Goal: Communication & Community: Share content

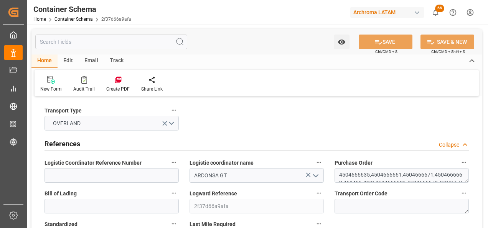
scroll to position [345, 0]
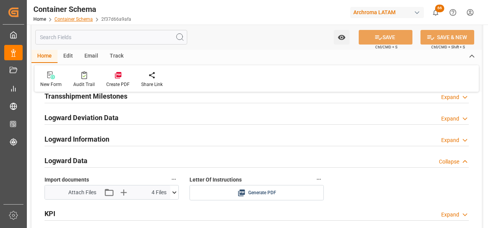
click at [65, 17] on link "Container Schema" at bounding box center [74, 19] width 38 height 5
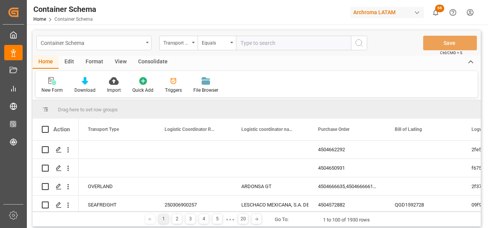
click at [149, 43] on div "Container Schema" at bounding box center [93, 43] width 115 height 15
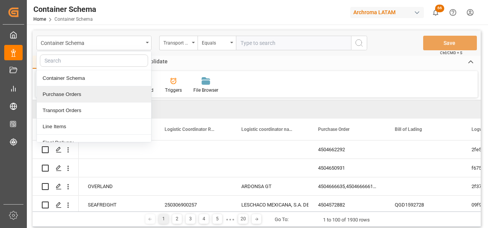
click at [99, 96] on div "Purchase Orders" at bounding box center [94, 94] width 114 height 16
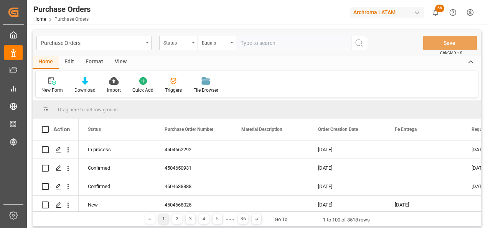
click at [187, 48] on div "Status" at bounding box center [178, 43] width 38 height 15
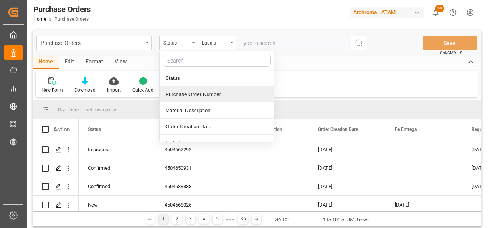
click at [182, 93] on div "Purchase Order Number" at bounding box center [217, 94] width 114 height 16
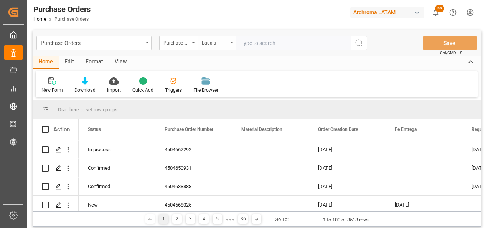
click at [214, 44] on div "Equals" at bounding box center [215, 42] width 26 height 9
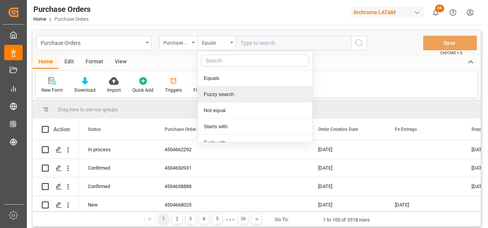
click at [229, 96] on div "Fuzzy search" at bounding box center [255, 94] width 114 height 16
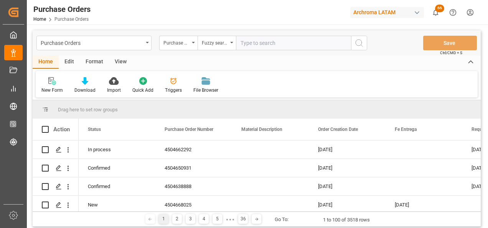
paste input "4504651949"
click at [241, 44] on input "4504651949" at bounding box center [293, 43] width 115 height 15
click at [332, 44] on input "4504651949" at bounding box center [293, 43] width 115 height 15
type input "4504651949"
click at [364, 41] on button "search button" at bounding box center [359, 43] width 16 height 15
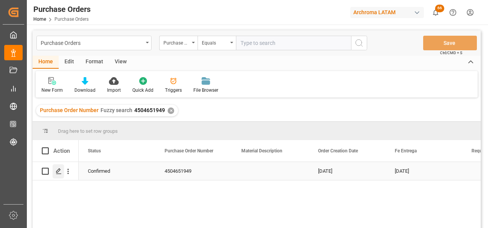
click at [60, 171] on icon "Press SPACE to select this row." at bounding box center [59, 171] width 6 height 6
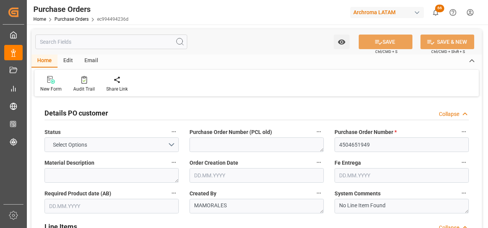
type input "1"
type input "[DATE]"
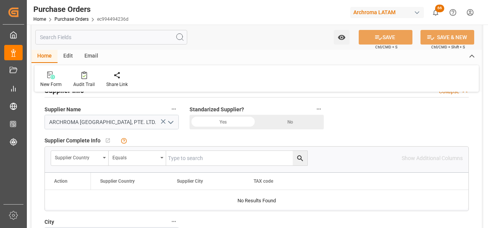
scroll to position [499, 0]
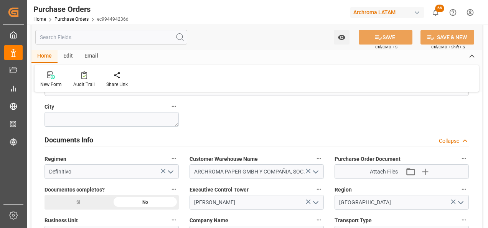
click at [84, 197] on div "Si" at bounding box center [78, 202] width 67 height 15
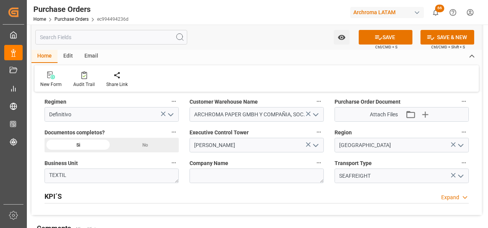
scroll to position [537, 0]
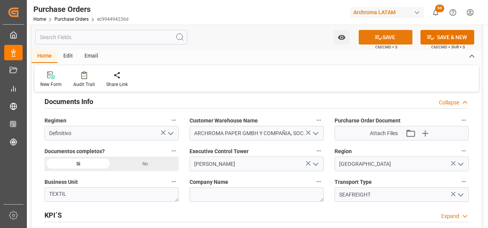
click at [372, 40] on button "SAVE" at bounding box center [386, 37] width 54 height 15
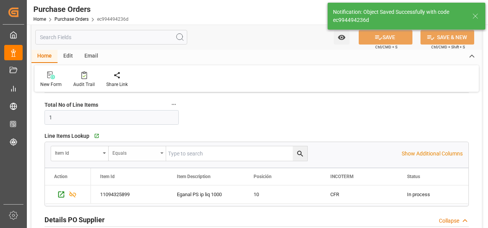
scroll to position [154, 0]
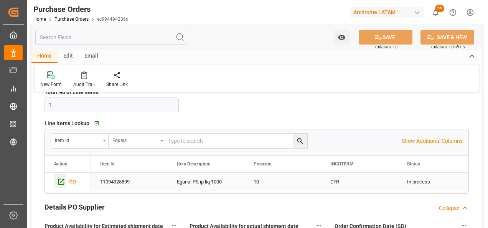
click at [61, 183] on icon "Press SPACE to select this row." at bounding box center [61, 182] width 8 height 8
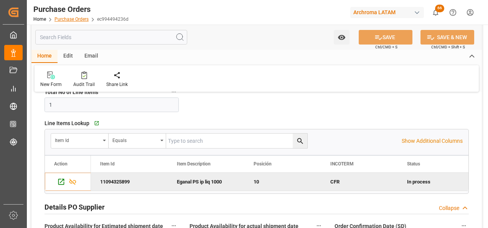
click at [71, 17] on link "Purchase Orders" at bounding box center [72, 19] width 34 height 5
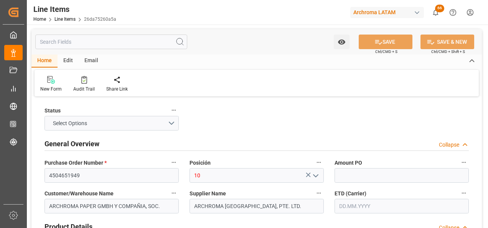
type input "12352402"
type input "24000"
type input "3907999900"
type input "[DATE] 15:06"
type input "05.08.2025 19:38"
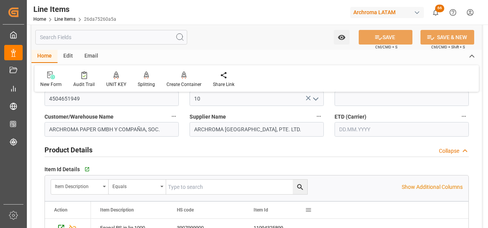
scroll to position [38, 0]
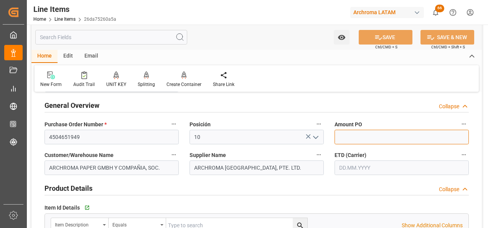
click at [344, 139] on input "text" at bounding box center [402, 137] width 134 height 15
click at [347, 168] on input "text" at bounding box center [402, 167] width 134 height 15
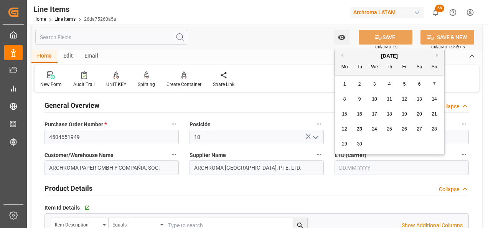
click at [337, 134] on div "22 23 24 25 26 27 28" at bounding box center [389, 129] width 105 height 15
click at [385, 128] on div "25" at bounding box center [390, 129] width 10 height 9
type input "[DATE]"
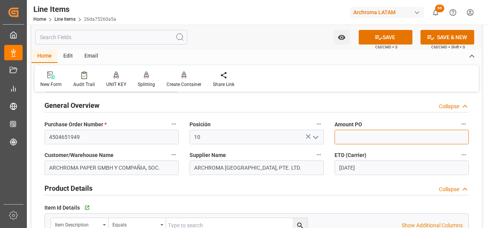
click at [357, 136] on input "text" at bounding box center [402, 137] width 134 height 15
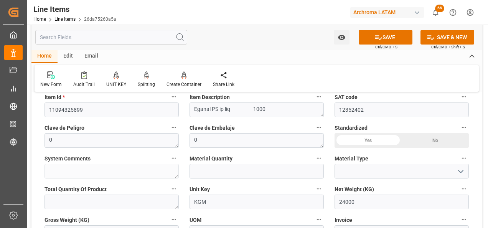
scroll to position [269, 0]
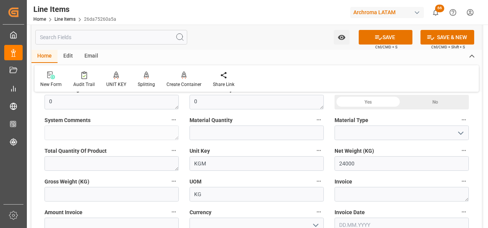
type input "1.10"
click at [366, 197] on textarea at bounding box center [402, 194] width 134 height 15
paste textarea "E11202500344"
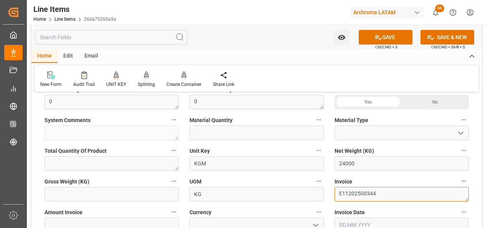
type textarea "E11202500344"
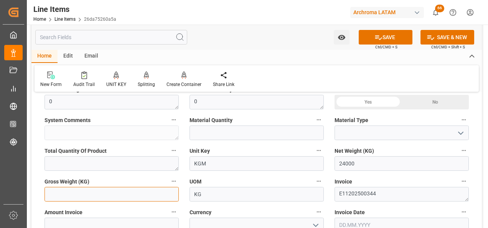
click at [93, 189] on input "text" at bounding box center [112, 194] width 134 height 15
type input "25368"
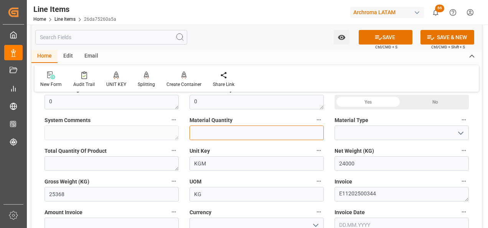
click at [264, 136] on input "text" at bounding box center [257, 133] width 134 height 15
type input "24"
click at [458, 138] on button "open menu" at bounding box center [461, 133] width 12 height 12
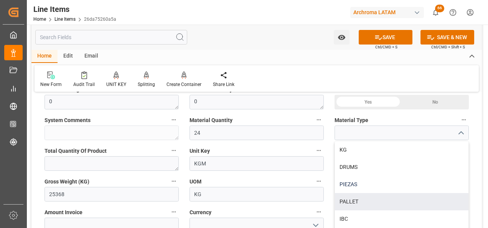
click at [394, 189] on div "PIEZAS" at bounding box center [402, 184] width 134 height 17
type input "PIEZAS"
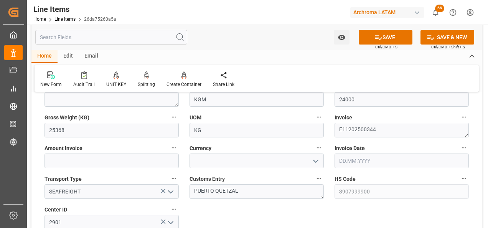
scroll to position [345, 0]
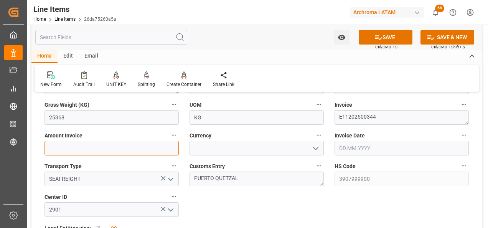
click at [168, 150] on input "text" at bounding box center [112, 148] width 134 height 15
click at [98, 152] on input "text" at bounding box center [112, 148] width 134 height 15
type input "26400"
click at [314, 147] on icon "open menu" at bounding box center [315, 148] width 9 height 9
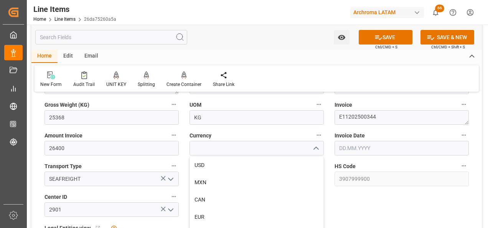
click at [300, 163] on div "USD" at bounding box center [257, 165] width 134 height 17
type input "USD"
click at [356, 148] on input "text" at bounding box center [402, 148] width 134 height 15
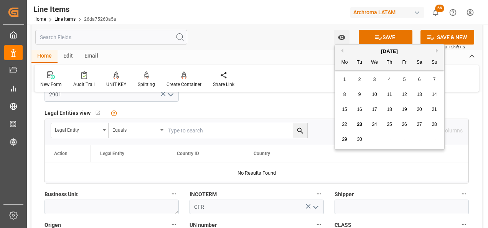
scroll to position [499, 0]
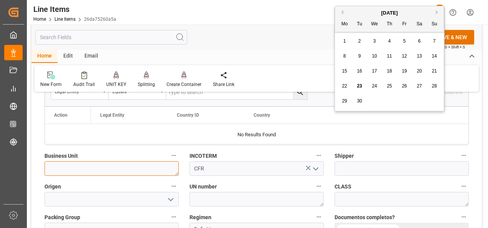
click at [122, 172] on textarea at bounding box center [112, 168] width 134 height 15
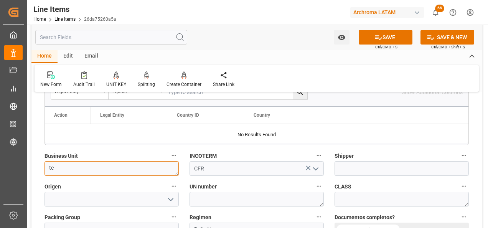
type textarea "t"
type textarea "R"
type textarea "TEXTIL"
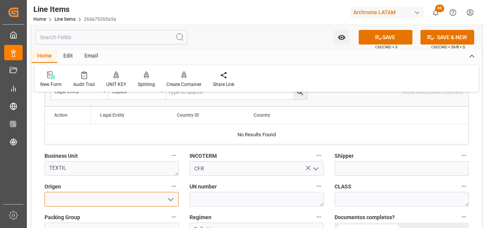
click at [75, 194] on input at bounding box center [112, 199] width 134 height 15
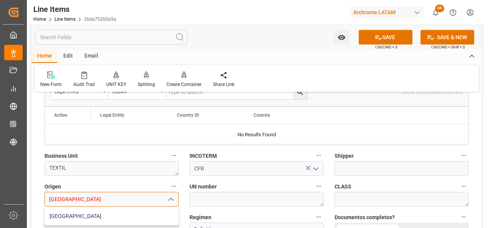
click at [81, 210] on div "INDIA" at bounding box center [112, 216] width 134 height 17
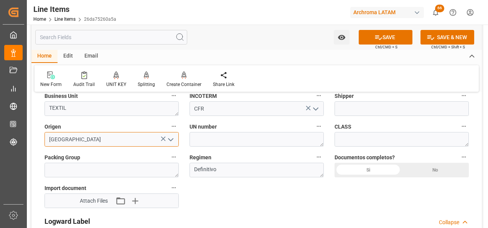
scroll to position [576, 0]
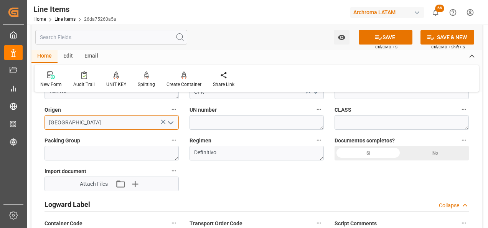
type input "INDIA"
click at [364, 151] on div "Si" at bounding box center [368, 153] width 67 height 15
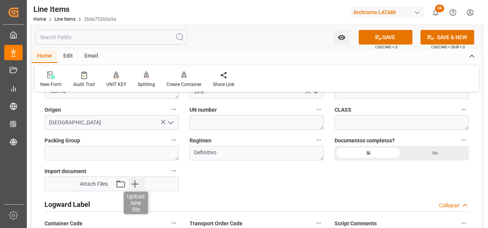
click at [136, 187] on icon "button" at bounding box center [135, 184] width 12 height 12
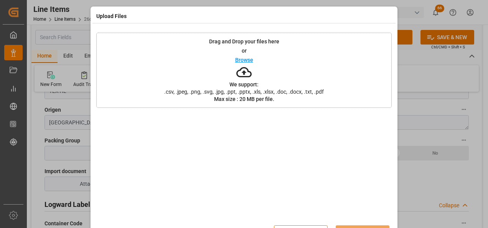
click at [283, 74] on div "Drag and Drop your files here or Browse We support: .csv, .jpeg, .png, .svg, .j…" at bounding box center [244, 70] width 296 height 75
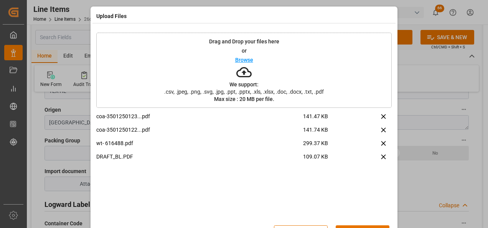
scroll to position [25, 0]
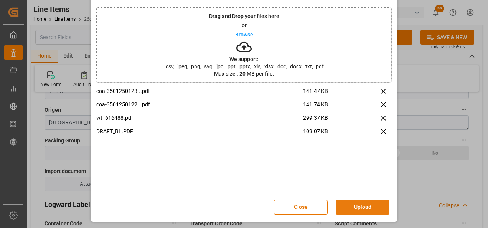
click at [353, 200] on button "Upload" at bounding box center [363, 207] width 54 height 15
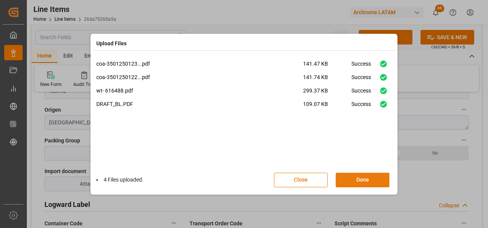
click at [367, 177] on button "Done" at bounding box center [363, 180] width 54 height 15
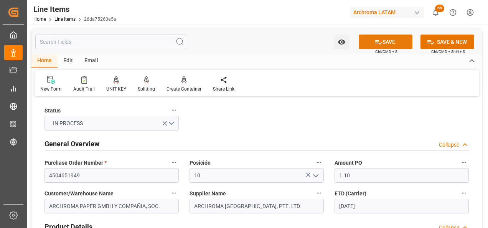
click at [384, 41] on button "SAVE" at bounding box center [386, 42] width 54 height 15
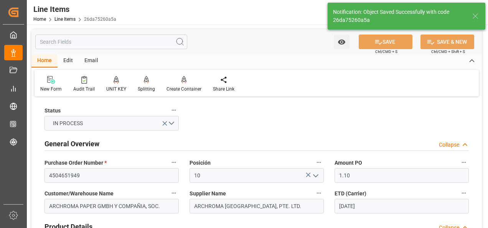
type textarea "24 PIEZAS"
type input "23.09.2025 15:18"
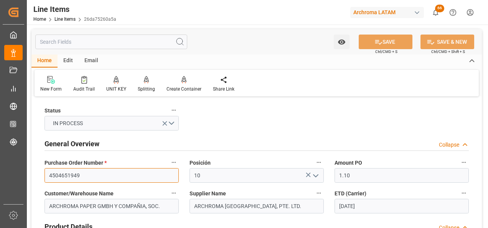
click at [70, 176] on input "4504651949" at bounding box center [112, 175] width 134 height 15
click at [69, 177] on input "4504651949" at bounding box center [112, 175] width 134 height 15
click at [98, 176] on input "4504651949" at bounding box center [112, 175] width 134 height 15
click at [75, 176] on input "4504651949" at bounding box center [112, 175] width 134 height 15
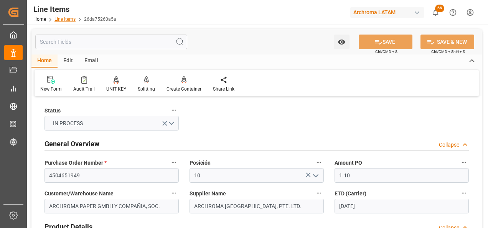
click at [69, 19] on link "Line Items" at bounding box center [65, 19] width 21 height 5
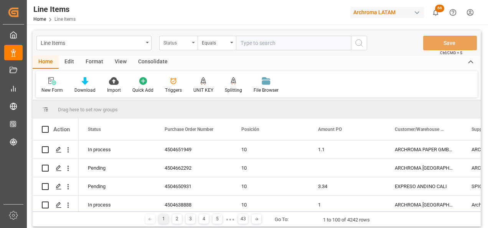
click at [172, 36] on div "Status" at bounding box center [178, 43] width 38 height 15
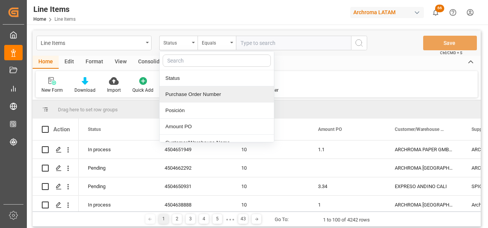
click at [190, 92] on div "Purchase Order Number" at bounding box center [217, 94] width 114 height 16
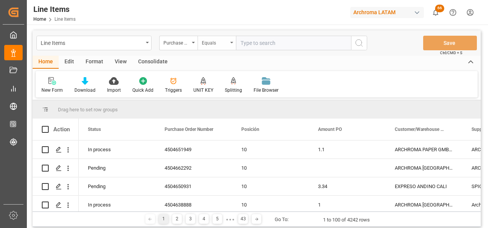
click at [212, 46] on div "Equals" at bounding box center [217, 43] width 38 height 15
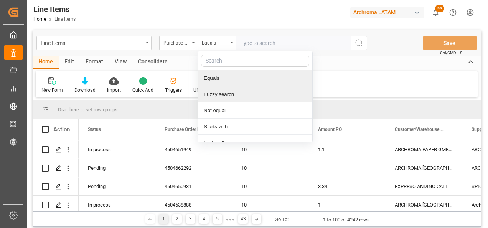
click at [217, 91] on div "Fuzzy search" at bounding box center [255, 94] width 114 height 16
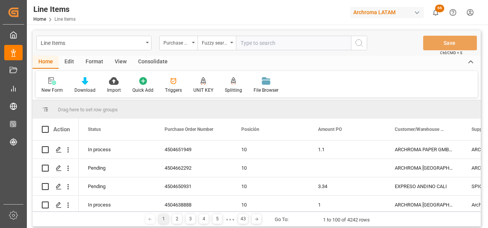
paste input "4504651949"
type input "4504651949"
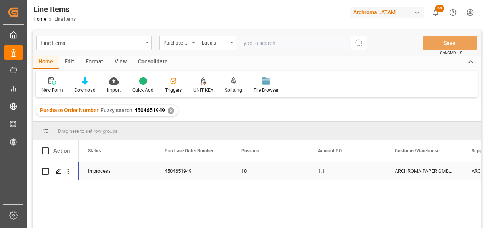
click at [45, 173] on input "Press Space to toggle row selection (unchecked)" at bounding box center [45, 171] width 7 height 7
checkbox input "true"
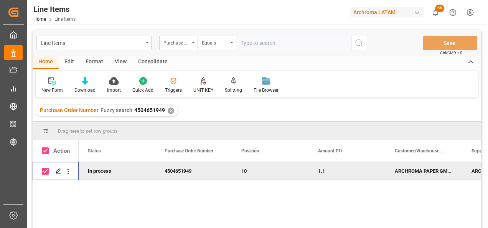
click at [152, 55] on div "Line Items Purchase Order Number Equals Save Ctrl/CMD + S" at bounding box center [257, 42] width 448 height 25
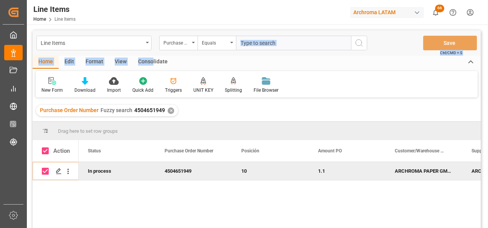
click at [152, 56] on div "Line Items Purchase Order Number Equals Save Ctrl/CMD + S Home Edit Format View…" at bounding box center [257, 139] width 448 height 218
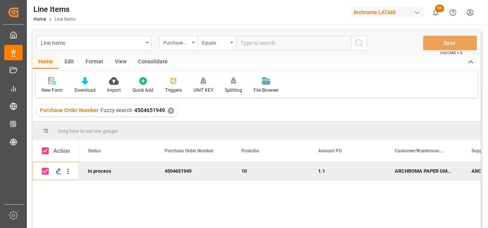
drag, startPoint x: 152, startPoint y: 56, endPoint x: 159, endPoint y: 64, distance: 10.7
click at [159, 64] on div "Consolidate" at bounding box center [152, 62] width 41 height 13
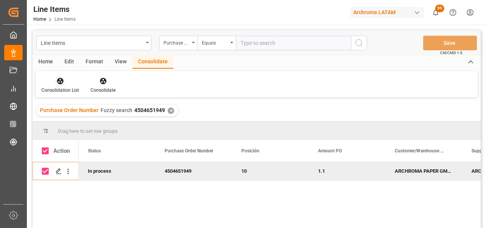
click at [48, 88] on div "Consolidation List" at bounding box center [60, 90] width 38 height 7
click at [83, 105] on div "Line Items Purchase Order Number Equals Save Ctrl/CMD + S Home Edit Format View…" at bounding box center [257, 139] width 448 height 218
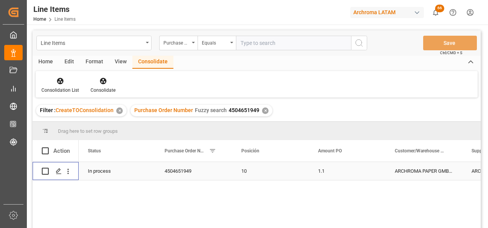
click at [43, 172] on input "Press Space to toggle row selection (unchecked)" at bounding box center [45, 171] width 7 height 7
checkbox input "true"
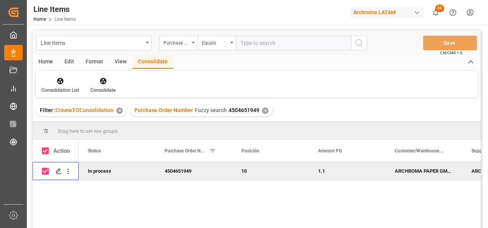
click at [104, 89] on div "Consolidate" at bounding box center [103, 90] width 25 height 7
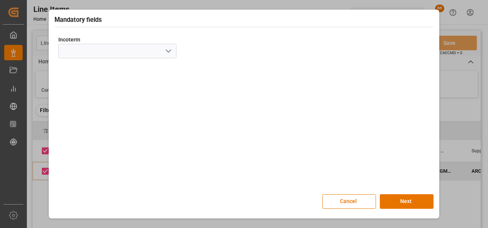
click at [171, 56] on button "open menu" at bounding box center [168, 51] width 12 height 12
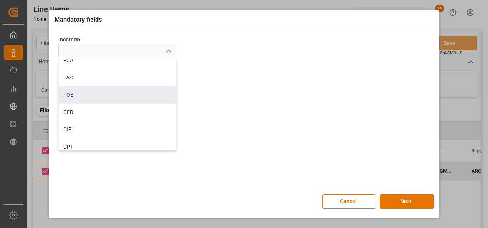
scroll to position [38, 0]
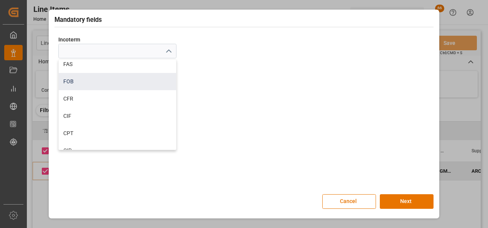
click at [101, 113] on div "CIF" at bounding box center [117, 115] width 117 height 17
type input "CIF"
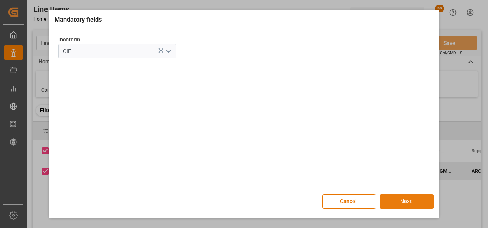
click at [402, 196] on button "Next" at bounding box center [407, 201] width 54 height 15
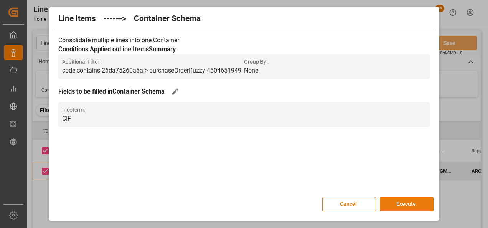
click at [403, 200] on button "Execute" at bounding box center [407, 204] width 54 height 15
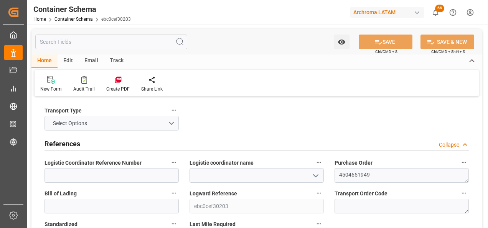
type input "0"
type input "1"
type input "24"
type input "24000"
type input "25368"
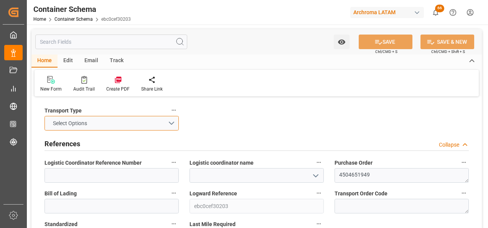
click at [171, 123] on button "Select Options" at bounding box center [112, 123] width 134 height 15
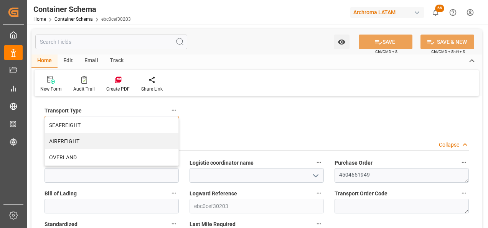
click at [145, 127] on div "SEAFREIGHT" at bounding box center [112, 125] width 134 height 16
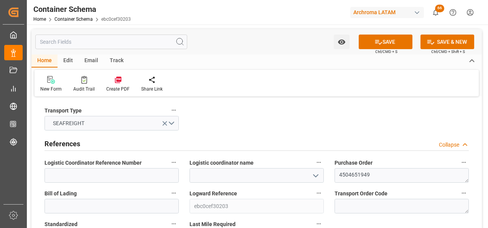
click at [316, 176] on polyline "open menu" at bounding box center [316, 176] width 5 height 2
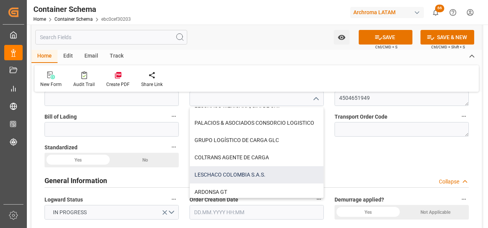
scroll to position [13, 0]
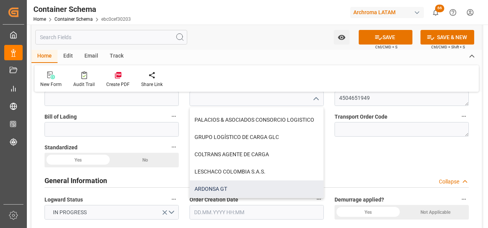
click at [287, 183] on div "ARDONSA GT" at bounding box center [257, 188] width 134 height 17
type input "ARDONSA GT"
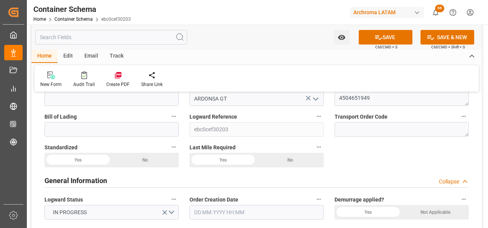
scroll to position [38, 0]
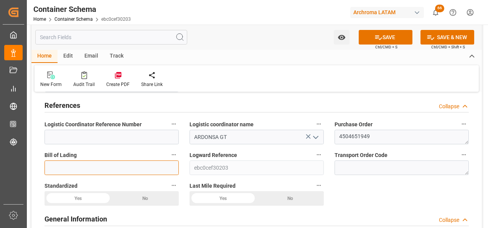
click at [155, 163] on input at bounding box center [112, 167] width 134 height 15
paste input "MEDUKD776515"
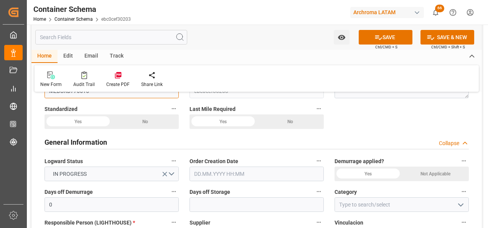
scroll to position [154, 0]
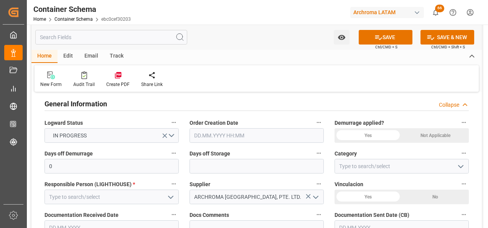
type input "MEDUKD776515"
click at [230, 138] on input "text" at bounding box center [257, 135] width 134 height 15
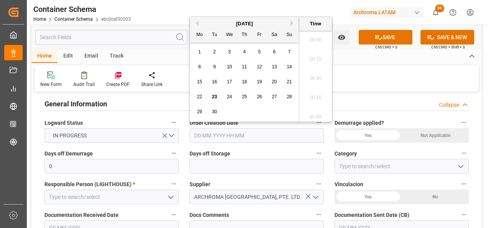
scroll to position [751, 0]
click at [192, 100] on div "22 23 24 25 26 27 28" at bounding box center [244, 96] width 105 height 15
click at [217, 98] on span "23" at bounding box center [214, 96] width 5 height 5
click at [316, 97] on li "10:30" at bounding box center [315, 95] width 33 height 19
type input "23.09.2025 10:30"
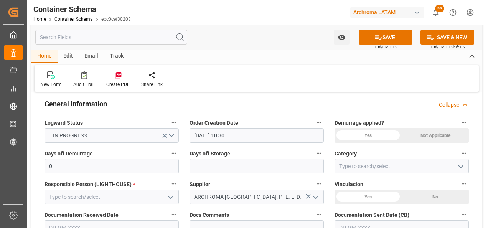
click at [466, 164] on button "open menu" at bounding box center [461, 166] width 12 height 12
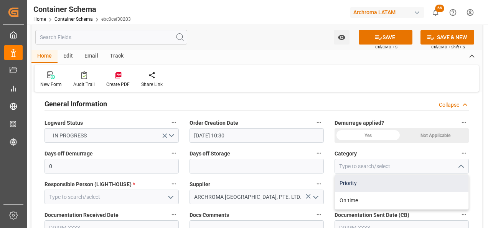
click at [375, 188] on div "Priority" at bounding box center [402, 183] width 134 height 17
type input "Priority"
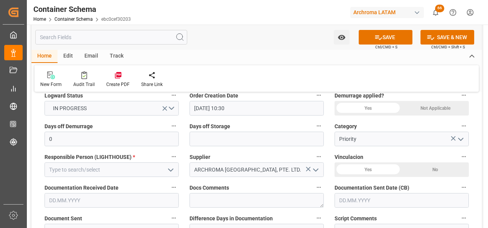
scroll to position [192, 0]
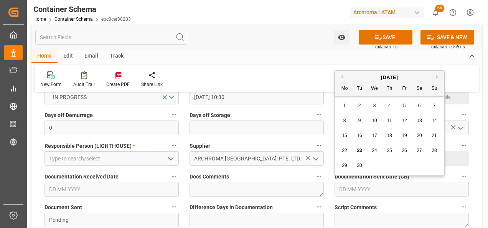
click at [363, 192] on input "text" at bounding box center [402, 189] width 134 height 15
click at [337, 144] on div "22 23 24 25 26 27 28" at bounding box center [389, 150] width 105 height 15
click at [359, 150] on span "23" at bounding box center [359, 150] width 5 height 5
type input "[DATE]"
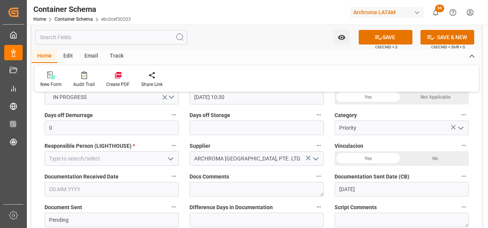
click at [130, 191] on input "text" at bounding box center [112, 189] width 134 height 15
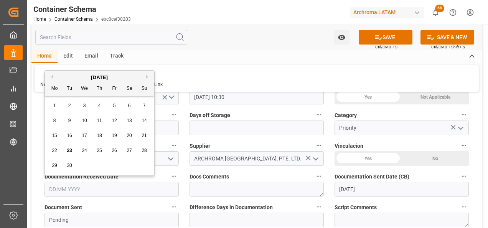
click at [48, 136] on div "15 16 17 18 19 20 21" at bounding box center [99, 135] width 105 height 15
click at [69, 152] on span "23" at bounding box center [69, 150] width 5 height 5
type input "[DATE]"
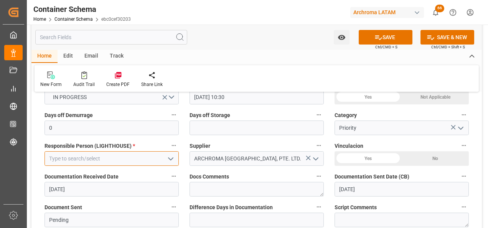
click at [163, 160] on input at bounding box center [112, 158] width 134 height 15
click at [168, 163] on icon "open menu" at bounding box center [170, 158] width 9 height 9
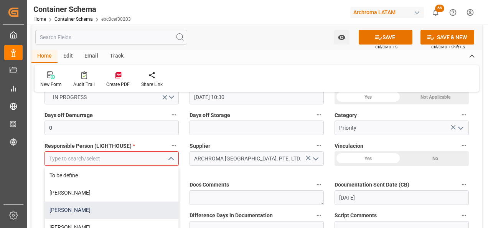
scroll to position [30, 0]
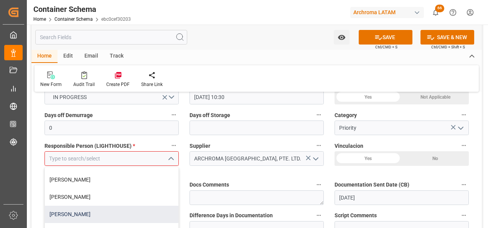
click at [107, 213] on div "[PERSON_NAME]" at bounding box center [112, 214] width 134 height 17
type input "[PERSON_NAME]"
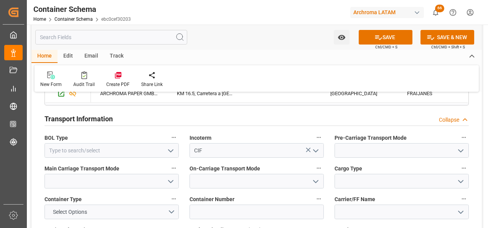
scroll to position [653, 0]
click at [167, 152] on icon "open menu" at bounding box center [170, 150] width 9 height 9
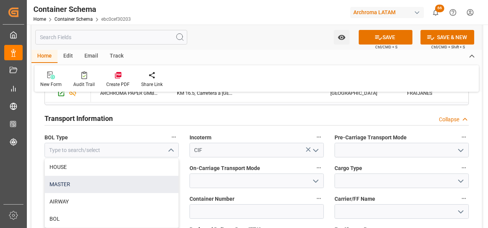
click at [112, 187] on div "MASTER" at bounding box center [112, 184] width 134 height 17
type input "MASTER"
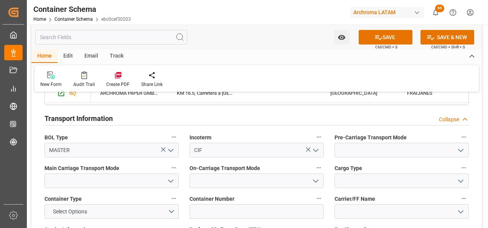
click at [465, 147] on icon "open menu" at bounding box center [460, 150] width 9 height 9
click at [436, 163] on div "Truck" at bounding box center [402, 167] width 134 height 17
type input "Truck"
click at [168, 183] on icon "open menu" at bounding box center [170, 181] width 9 height 9
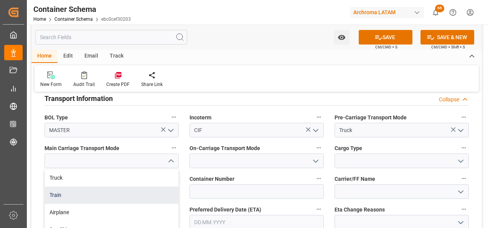
scroll to position [691, 0]
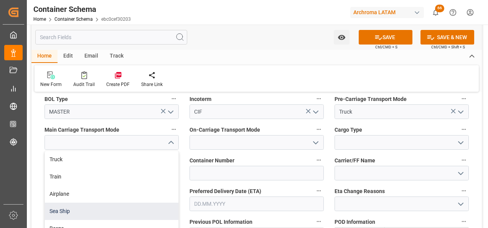
click at [105, 208] on div "Sea Ship" at bounding box center [112, 211] width 134 height 17
type input "Sea Ship"
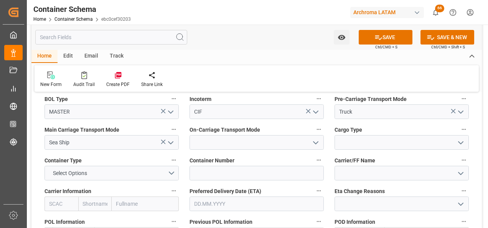
click at [313, 146] on icon "open menu" at bounding box center [315, 142] width 9 height 9
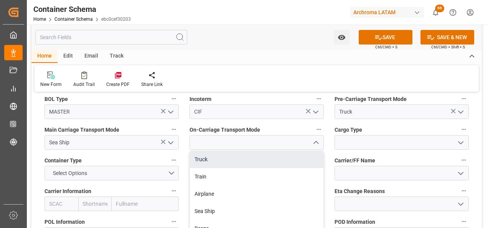
click at [287, 161] on div "Truck" at bounding box center [257, 159] width 134 height 17
type input "Truck"
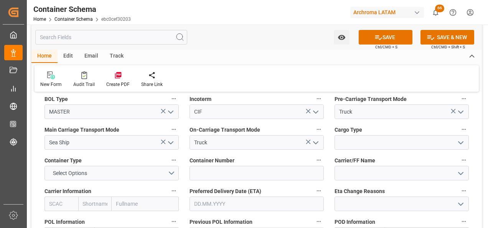
click at [458, 141] on icon "open menu" at bounding box center [460, 142] width 9 height 9
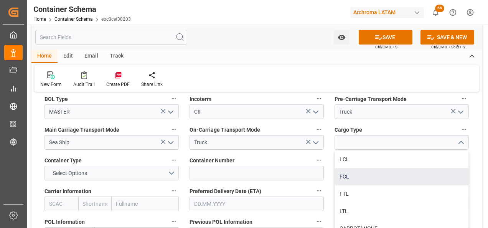
click at [390, 182] on div "FCL" at bounding box center [402, 176] width 134 height 17
type input "FCL"
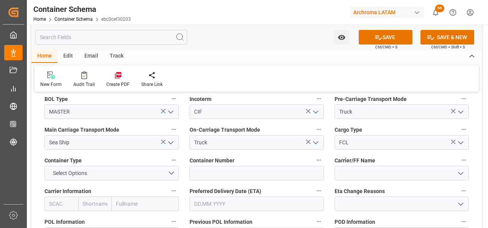
scroll to position [729, 0]
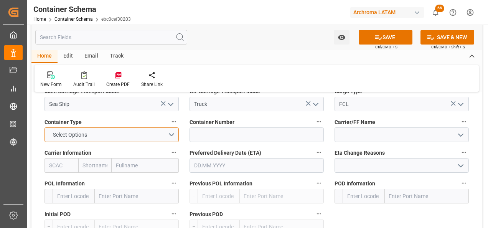
click at [169, 136] on button "Select Options" at bounding box center [112, 134] width 134 height 15
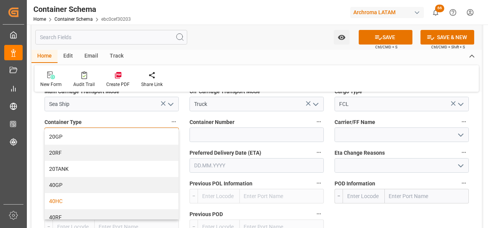
click at [101, 203] on div "40HC" at bounding box center [112, 201] width 134 height 16
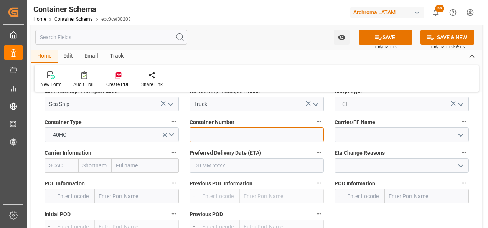
click at [307, 137] on input at bounding box center [257, 134] width 134 height 15
click at [215, 137] on input at bounding box center [257, 134] width 134 height 15
paste input "MSMU6857194"
type input "MSMU6857194"
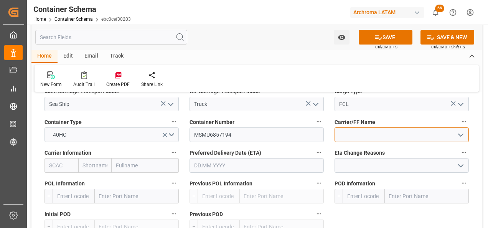
click at [357, 141] on input at bounding box center [402, 134] width 134 height 15
click at [357, 137] on input at bounding box center [402, 134] width 134 height 15
click at [134, 171] on input "text" at bounding box center [145, 165] width 67 height 15
type input "MSC"
click at [132, 170] on input "MSC" at bounding box center [145, 165] width 67 height 15
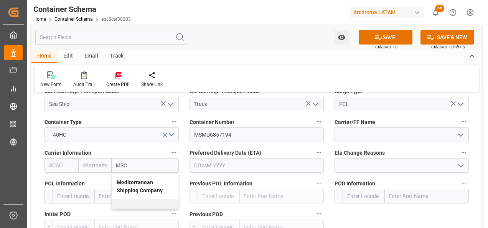
click at [134, 181] on b "Mediterranean Shipping Company" at bounding box center [140, 186] width 46 height 14
type input "MSCU"
type input "MSC"
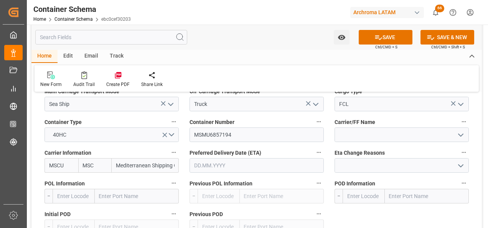
type input "Mediterranean Shipping Company"
click at [233, 167] on input "text" at bounding box center [257, 165] width 134 height 15
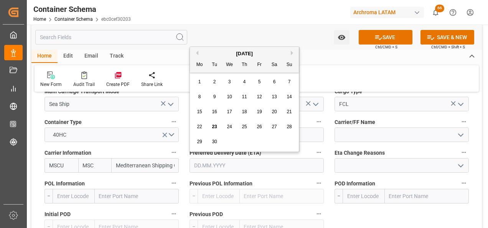
click at [293, 54] on button "Next Month" at bounding box center [293, 53] width 5 height 5
click at [232, 127] on span "19" at bounding box center [229, 126] width 5 height 5
type input "19.11.2025"
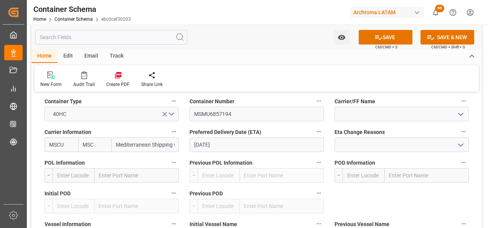
scroll to position [768, 0]
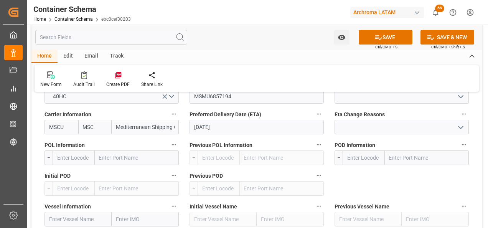
click at [148, 157] on input "text" at bounding box center [137, 157] width 84 height 15
type input "NHAVA"
click at [148, 157] on input "NHAVA" at bounding box center [137, 157] width 84 height 15
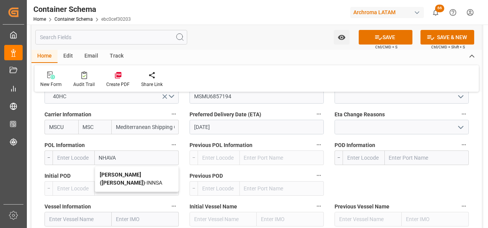
click at [145, 174] on b "Jawaharlal Nehru (Nhava Sheva)" at bounding box center [122, 179] width 45 height 14
type input "INNSA"
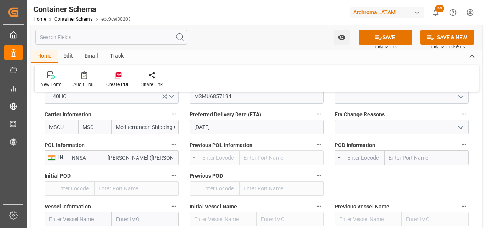
type input "Jawaharlal Nehru (Nhava Sheva)"
click at [402, 156] on input "text" at bounding box center [427, 157] width 84 height 15
type input "PUERTO QUETZAL"
click at [421, 179] on div "Puerto Quetzal - GTPRQ" at bounding box center [417, 174] width 65 height 17
type input "GTPRQ"
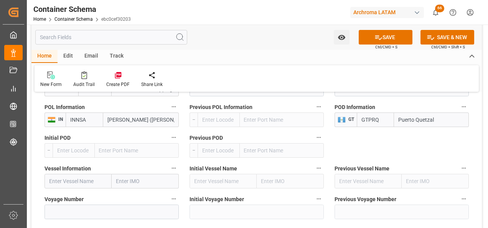
scroll to position [806, 0]
type input "Puerto Quetzal"
click at [95, 185] on input "text" at bounding box center [78, 181] width 67 height 15
paste input "MSC NADIA IV"
type input "MSC NADIA IV"
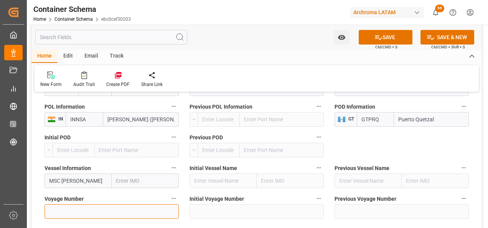
click at [94, 207] on input at bounding box center [112, 211] width 134 height 15
click at [125, 214] on input at bounding box center [112, 211] width 134 height 15
paste input "IU538A"
type input "IU538A"
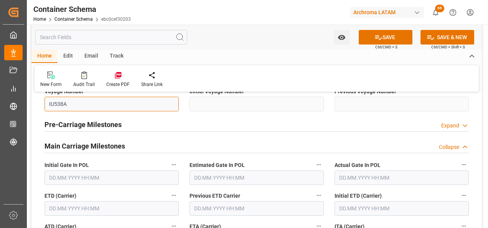
scroll to position [960, 0]
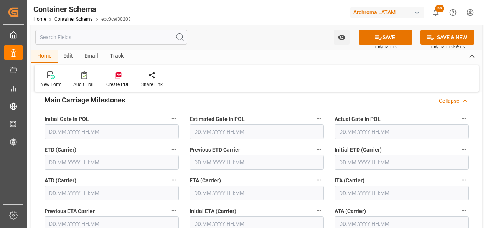
click at [104, 166] on input "text" at bounding box center [112, 162] width 134 height 15
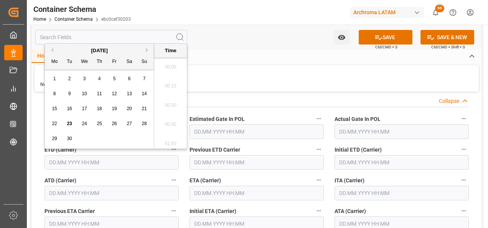
scroll to position [751, 0]
click at [97, 123] on span "25" at bounding box center [99, 123] width 5 height 5
type input "[DATE] 00:00"
click at [235, 191] on input "text" at bounding box center [257, 193] width 134 height 15
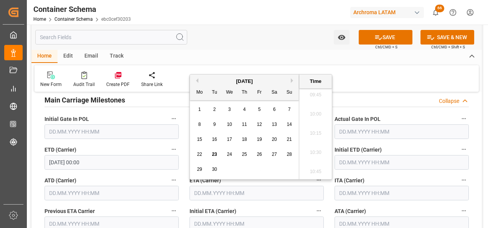
click at [292, 79] on button "Next Month" at bounding box center [293, 80] width 5 height 5
click at [232, 156] on div "19" at bounding box center [230, 154] width 10 height 9
type input "19.11.2025 00:00"
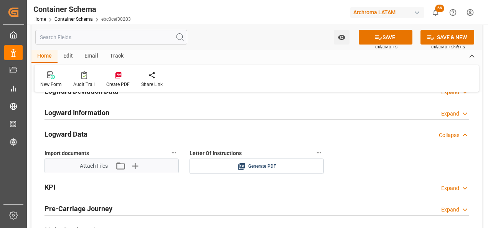
scroll to position [1228, 0]
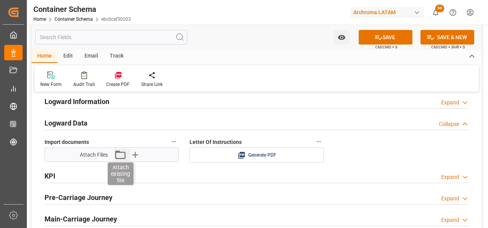
click at [121, 154] on icon "button" at bounding box center [120, 155] width 12 height 12
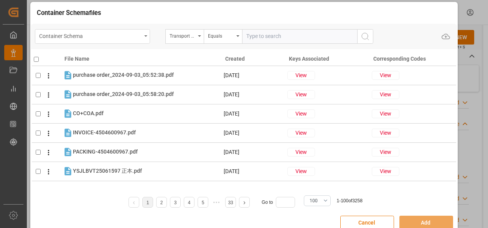
click at [139, 37] on div "Container Schema" at bounding box center [90, 36] width 102 height 10
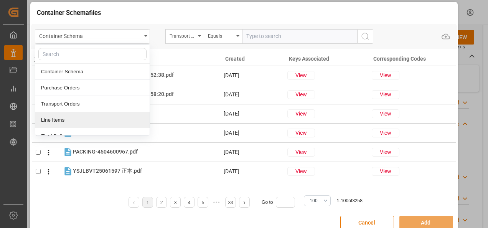
click at [98, 117] on div "Line Items" at bounding box center [92, 120] width 114 height 16
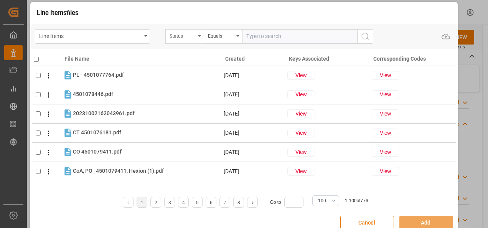
click at [191, 39] on div "Status" at bounding box center [183, 35] width 26 height 9
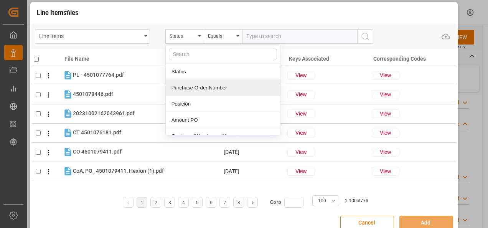
click at [202, 88] on div "Purchase Order Number" at bounding box center [223, 88] width 114 height 16
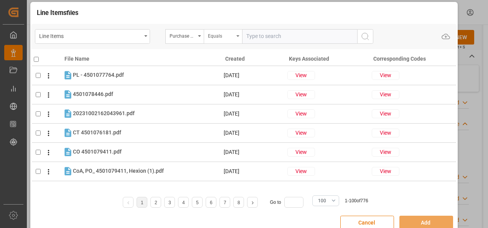
click at [219, 38] on div "Equals" at bounding box center [221, 35] width 26 height 9
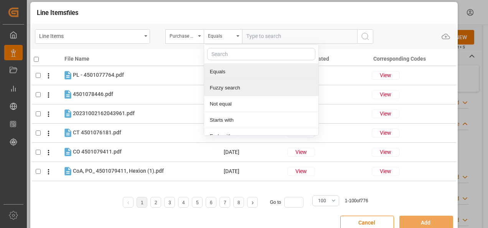
click at [223, 85] on div "Fuzzy search" at bounding box center [261, 88] width 114 height 16
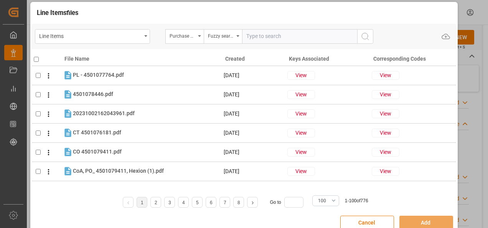
click at [281, 44] on div "Line Items Purchase Order Number Fuzzy search Upload" at bounding box center [244, 36] width 426 height 25
click at [279, 35] on input "text" at bounding box center [299, 36] width 115 height 15
paste input "4504651949"
type input "4504651949"
click at [362, 36] on icon "search button" at bounding box center [365, 36] width 9 height 9
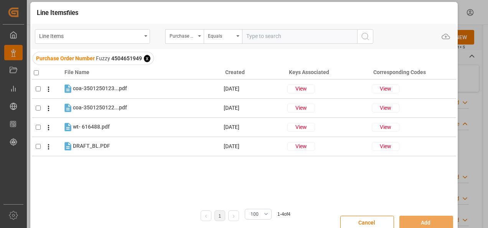
click at [36, 73] on input "checkbox" at bounding box center [36, 72] width 5 height 5
checkbox input "true"
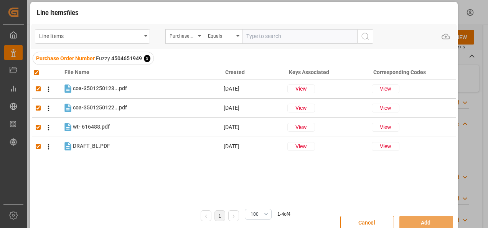
checkbox input "true"
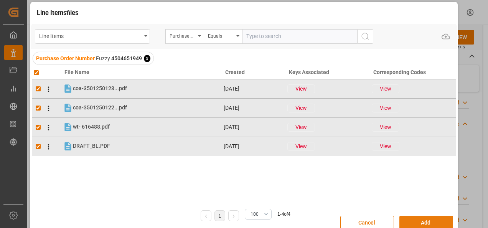
click at [428, 220] on button "Add" at bounding box center [427, 223] width 54 height 15
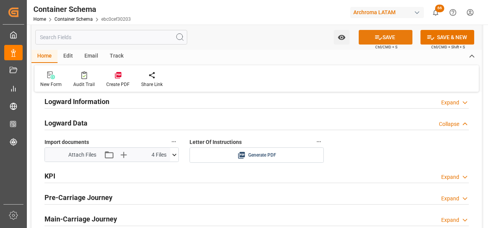
click at [379, 35] on icon at bounding box center [379, 37] width 8 height 8
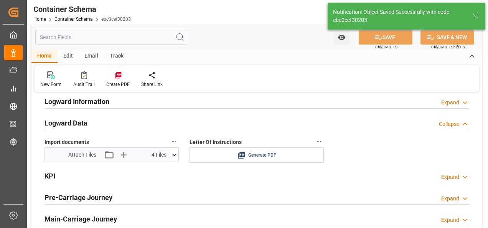
type input "Document Sent"
type input "GTPRQ"
type input "Puerto Quetzal"
type input "IU538A"
type input "MSC NADIA IV"
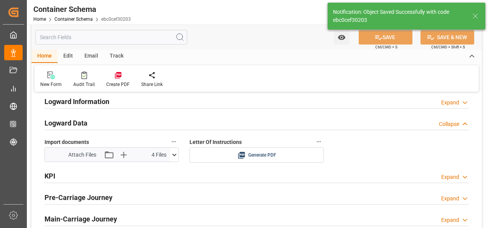
type input "19.11.2025 00:00"
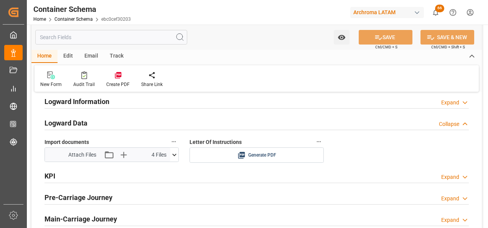
click at [87, 56] on div "Email" at bounding box center [91, 56] width 25 height 13
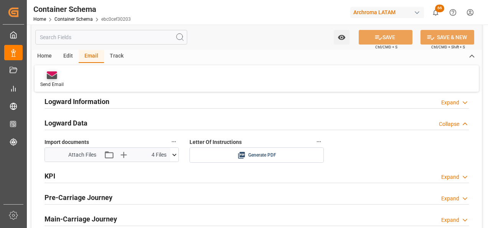
click at [58, 73] on div at bounding box center [51, 75] width 23 height 8
click at [53, 83] on div "Send Email" at bounding box center [51, 84] width 23 height 7
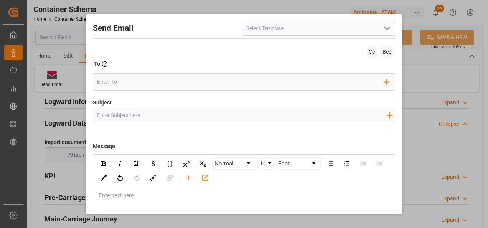
click at [377, 33] on input at bounding box center [319, 28] width 154 height 15
click at [383, 31] on icon "open menu" at bounding box center [387, 28] width 9 height 9
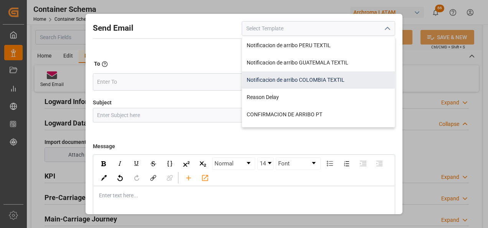
scroll to position [77, 0]
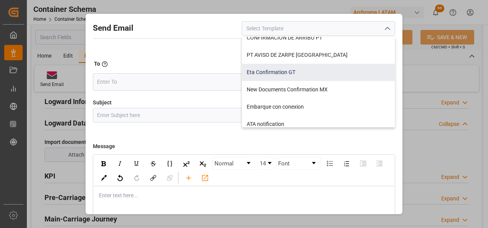
click at [337, 74] on div "Eta Confirmation GT" at bounding box center [318, 72] width 153 height 17
type input "Eta Confirmation GT"
type input "GT || PO {{purchaseOrder}} || {{category}} || BL {{bookingNumber}} || Confirmac…"
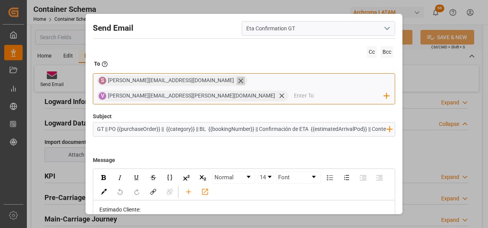
click at [237, 81] on icon at bounding box center [241, 81] width 8 height 8
click at [294, 90] on input "email" at bounding box center [339, 96] width 90 height 12
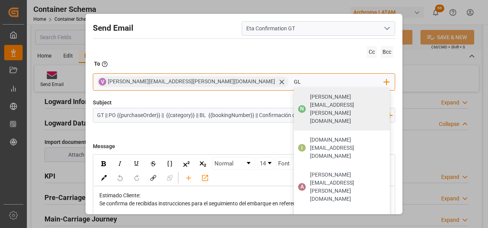
type input "G"
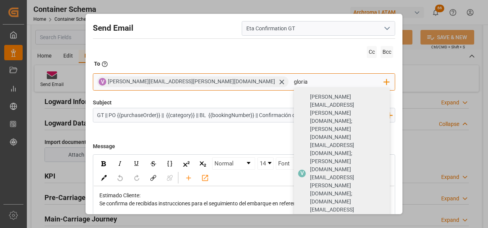
type input "gloria"
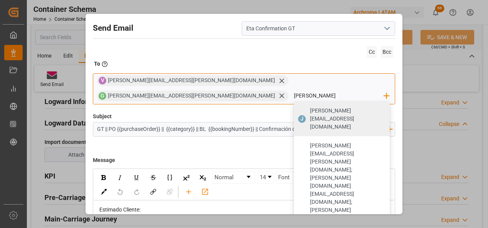
type input "johana.tunche@ardonsa.net"
click at [327, 107] on span "johana.tunche@ardonsa.net" at bounding box center [347, 119] width 74 height 24
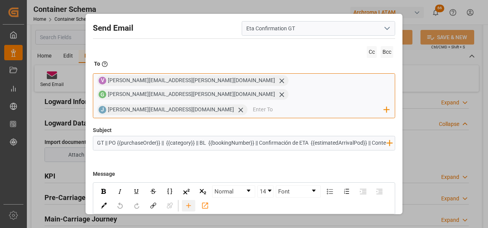
click at [193, 202] on icon "rdw-toolbar" at bounding box center [189, 206] width 8 height 8
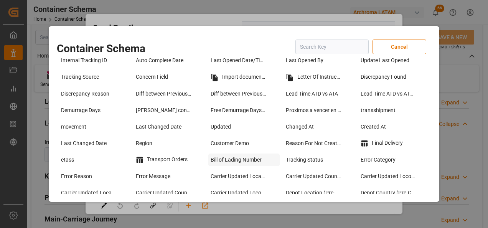
scroll to position [614, 0]
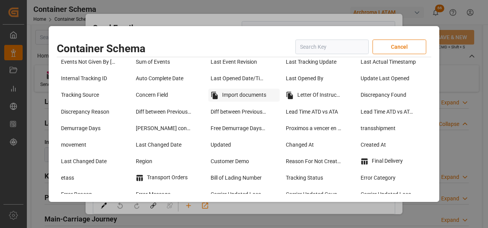
click at [237, 97] on div "Import documents" at bounding box center [243, 95] width 71 height 13
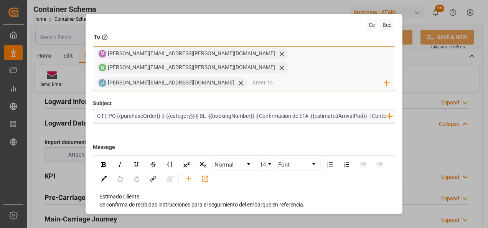
scroll to position [38, 0]
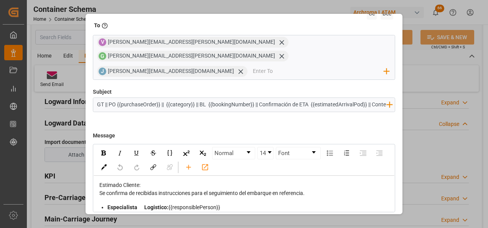
click at [304, 181] on div "Estimado Cliente:" at bounding box center [244, 185] width 290 height 8
click at [319, 189] on div "Se confirma de recibidas instrucciones para el seguimiento del embarque en refe…" at bounding box center [244, 193] width 290 height 8
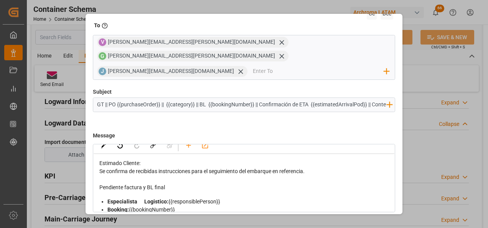
scroll to position [39, 0]
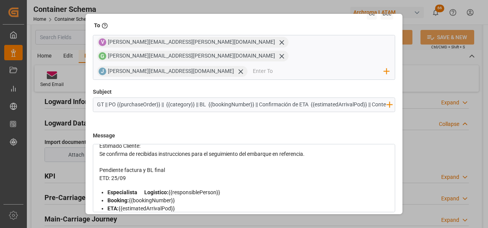
drag, startPoint x: 128, startPoint y: 165, endPoint x: 99, endPoint y: 157, distance: 29.9
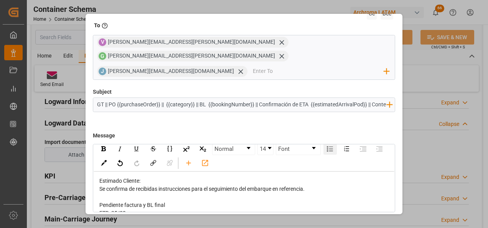
scroll to position [0, 0]
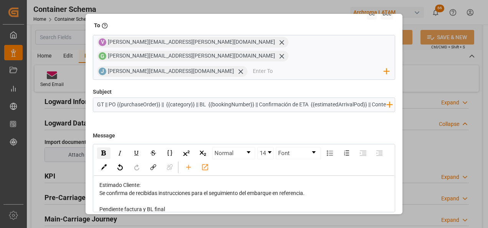
click at [104, 150] on img "rdw-inline-control" at bounding box center [103, 152] width 5 height 5
drag, startPoint x: 137, startPoint y: 140, endPoint x: 145, endPoint y: 145, distance: 10.2
click at [137, 150] on img "rdw-inline-control" at bounding box center [137, 153] width 6 height 6
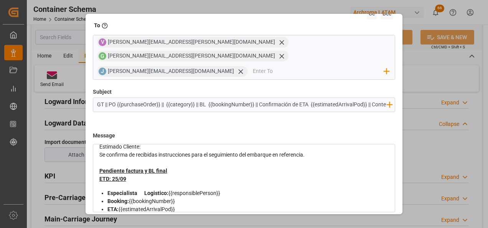
click at [176, 175] on div "ETD: 25/09" at bounding box center [244, 179] width 290 height 8
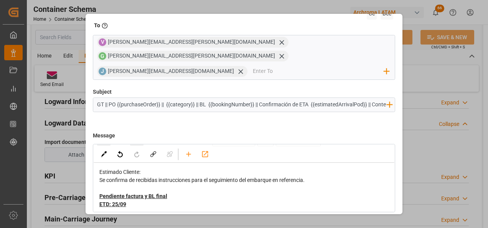
scroll to position [0, 0]
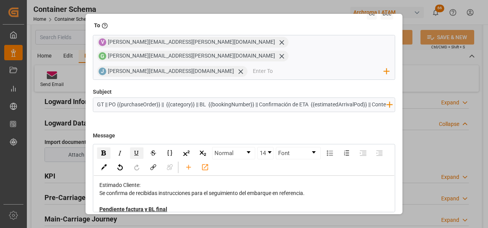
click at [332, 98] on input "GT || PO {{purchaseOrder}} || {{category}} || BL {{bookingNumber}} || Confirmac…" at bounding box center [242, 104] width 298 height 13
click at [379, 98] on input "GT || PO {{purchaseOrder}} || {{category}} || BL {{bookingNumber}} || Confirmac…" at bounding box center [242, 104] width 298 height 13
type input "GT || PO {{purchaseOrder}} || {{category}} || BL {{bookingNumber}} || Confirmac…"
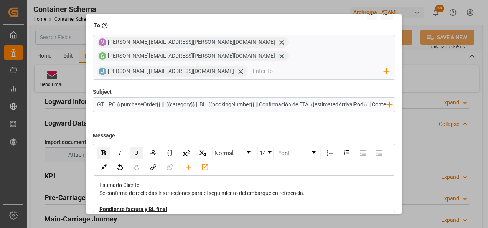
click at [317, 189] on div "Se confirma de recibidas instrucciones para el seguimiento del embarque en refe…" at bounding box center [244, 193] width 290 height 8
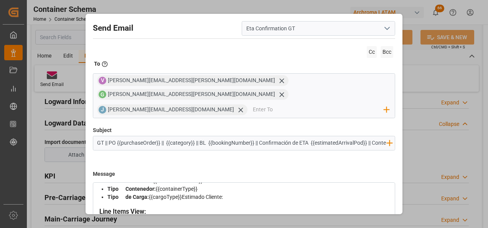
scroll to position [125, 0]
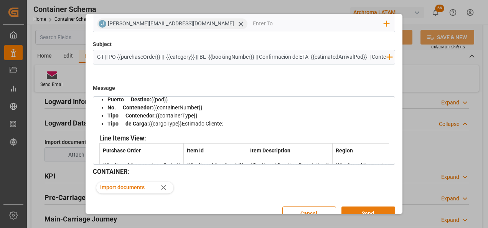
click at [377, 207] on button "Send" at bounding box center [369, 214] width 54 height 15
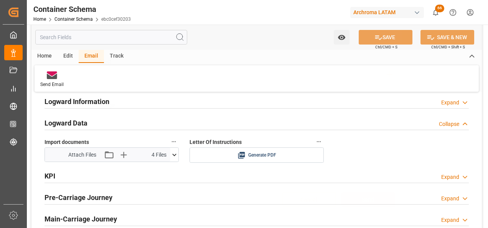
scroll to position [41, 0]
click at [67, 19] on link "Container Schema" at bounding box center [74, 19] width 38 height 5
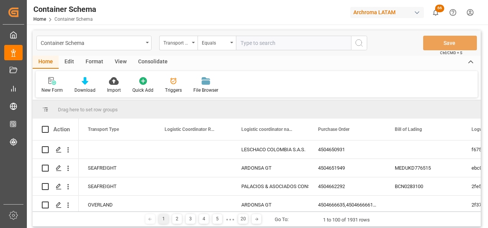
click at [184, 47] on div "Transport Type" at bounding box center [178, 43] width 38 height 15
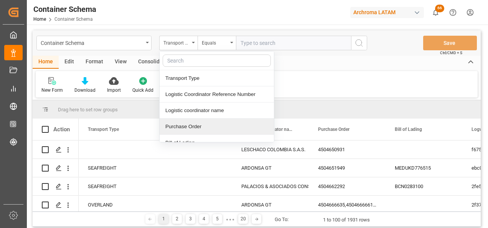
drag, startPoint x: 192, startPoint y: 124, endPoint x: 197, endPoint y: 110, distance: 14.8
click at [193, 125] on div "Purchase Order" at bounding box center [217, 127] width 114 height 16
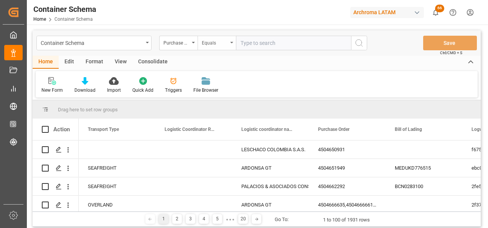
click at [206, 43] on div "Equals" at bounding box center [215, 42] width 26 height 9
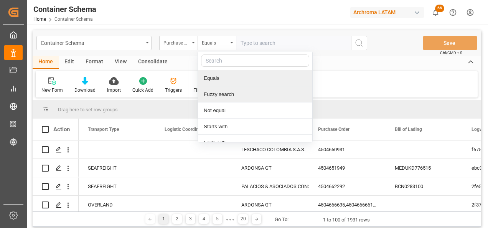
click at [230, 91] on div "Fuzzy search" at bounding box center [255, 94] width 114 height 16
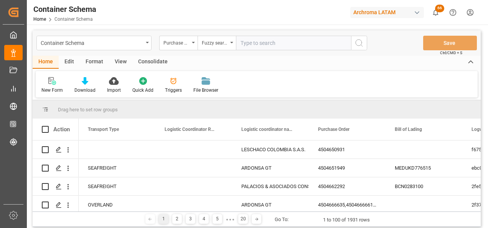
paste input "4504649453"
type input "4504649453"
click at [360, 43] on icon "search button" at bounding box center [359, 42] width 9 height 9
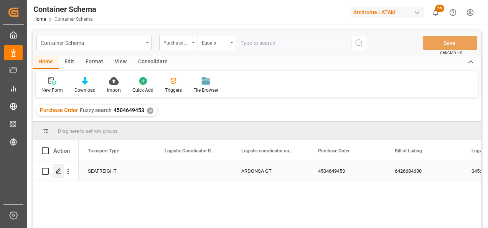
click at [60, 172] on icon "Press SPACE to select this row." at bounding box center [59, 171] width 6 height 6
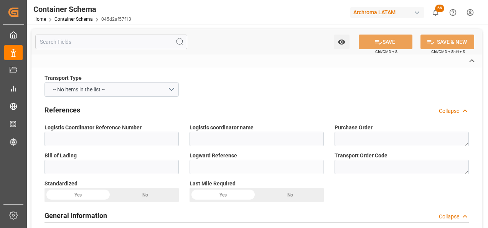
type input "ARDONSA GT"
type textarea "4504649453"
type input "6426684630"
type input "045d2af57f13"
type input "On time"
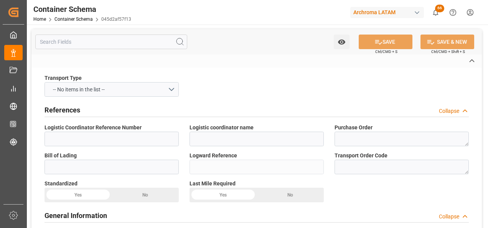
type input "[PERSON_NAME]"
type input "TTCA CO.,LTD"
type input "Document Sent"
type input "PUERTO QUETZAL"
type input "TEXTIL"
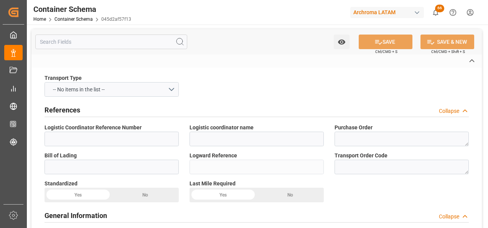
type textarea "PALLET"
type input "10 PALLET"
type input "ARCHROMA PAPER GMBH Y COMPAÑIA, SOC."
type textarea "KM 16.5, Carretera a El Salvador , Cruce a Pavón Fraijanes, GUATEMALA, FRAIJANE…"
type input "HOUSE"
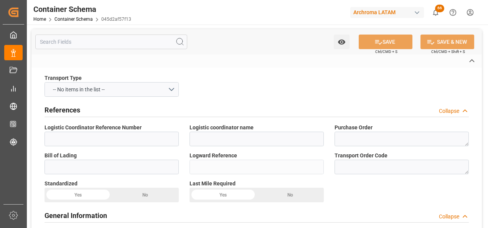
type input "CFR"
type input "Truck"
type input "Sea Ship"
type input "Truck"
type input "LCL"
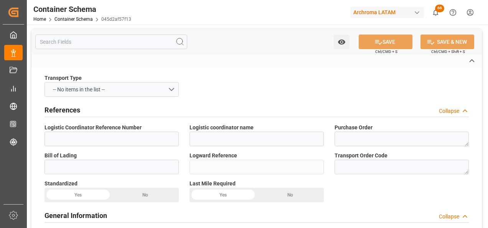
type input "FFAU2559768"
type input "COSU"
type input "Qingdao Pt"
type input "Puerto Quetzal"
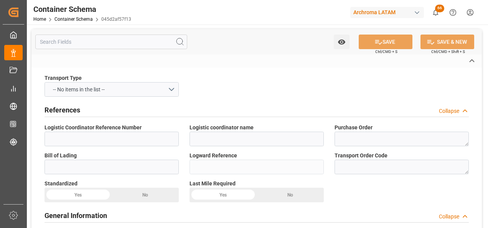
type input "XIN CANG ZHOU"
type input "290S"
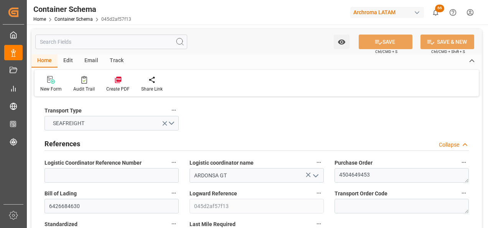
type input "0"
type input "1"
type input "10"
type input "10000"
type input "10080"
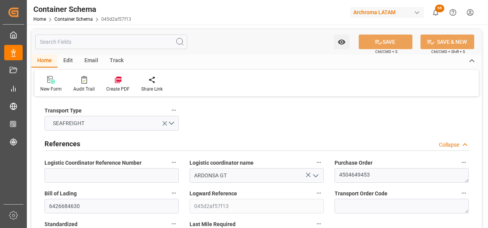
type input "Cosco"
type input "COSCO Shipping Co. Ltd."
type input "CNQDG"
type input "GTPRQ"
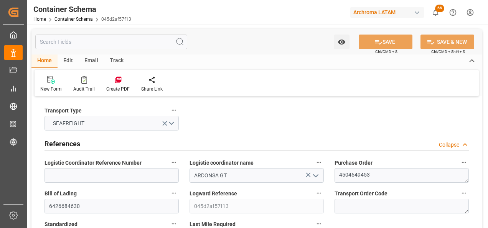
type input "9523093"
type input "20.08.2025 11:45"
type input "20.08.2025"
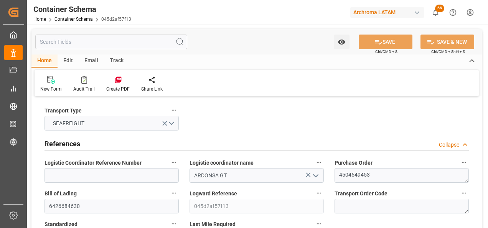
type input "[DATE]"
type input "14.08.2025 18:05"
type input "16.08.2025 06:30"
type input "16.08.2025 00:00"
type input "16.08.2025 00:07"
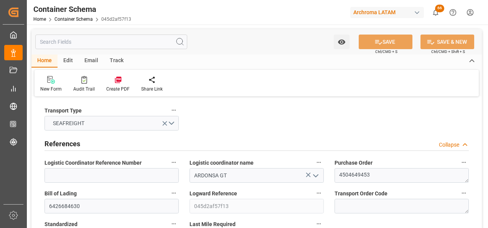
type input "02.10.2025 00:00"
type input "05.10.2025 06:00"
type input "02.10.2025 00:00"
type input "12.10.2025 05:00"
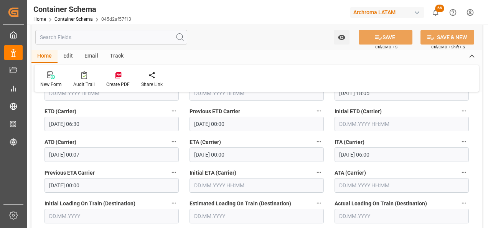
scroll to position [960, 0]
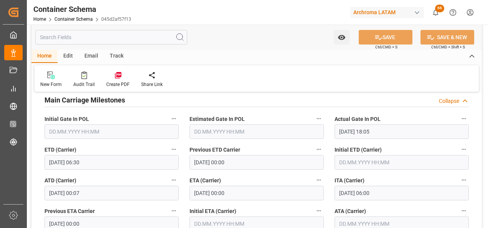
click at [205, 195] on input "02.10.2025 00:00" at bounding box center [257, 193] width 134 height 15
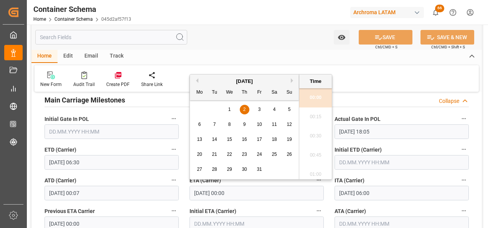
click at [246, 109] on div "2" at bounding box center [245, 109] width 10 height 9
click at [329, 191] on div "ETA (Carrier) 02.10.2025 00:00" at bounding box center [256, 187] width 145 height 31
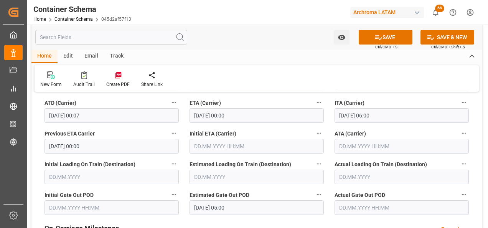
scroll to position [1036, 0]
click at [362, 30] on button "SAVE" at bounding box center [386, 37] width 54 height 15
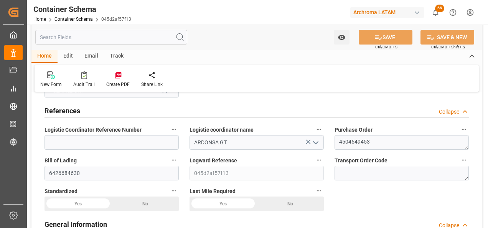
scroll to position [0, 0]
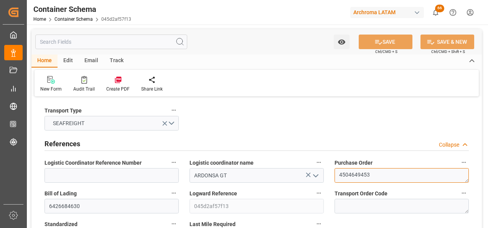
click at [361, 173] on textarea "4504649453" at bounding box center [402, 175] width 134 height 15
click at [93, 57] on div "Email" at bounding box center [91, 61] width 25 height 13
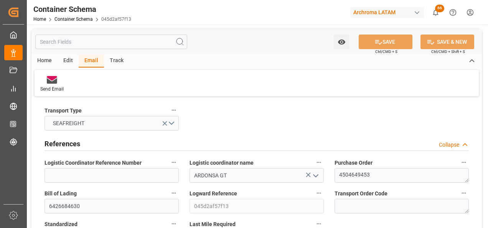
click at [53, 82] on icon at bounding box center [52, 80] width 10 height 5
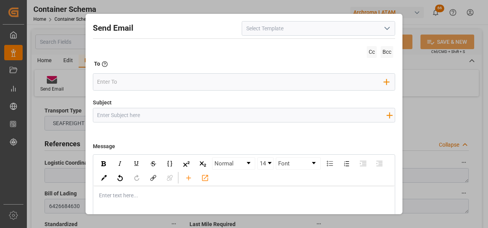
click at [385, 30] on polyline "open menu" at bounding box center [387, 28] width 5 height 2
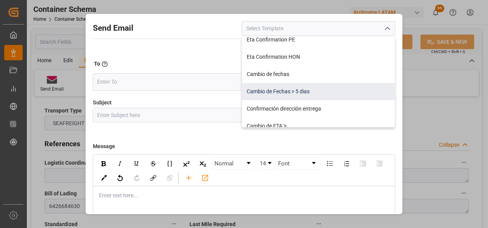
scroll to position [269, 0]
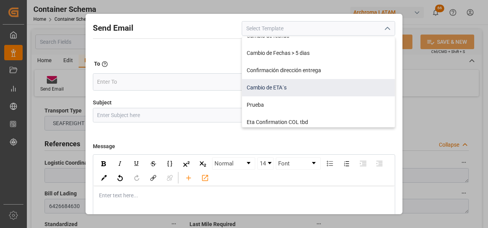
click at [336, 93] on div "Cambio de ETA´s" at bounding box center [318, 87] width 153 height 17
type input "Cambio de ETA´s"
type input "{{customsEntry}}|| Cambio de ETA {{estimatedArrivalPod}} || Reason Delay {{etaC…"
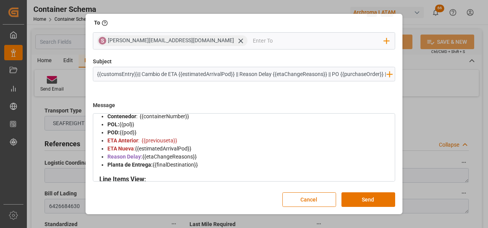
scroll to position [77, 0]
click at [311, 194] on button "Cancel" at bounding box center [310, 199] width 54 height 15
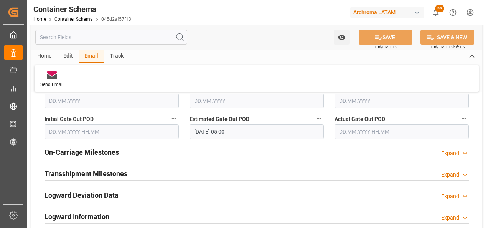
scroll to position [998, 0]
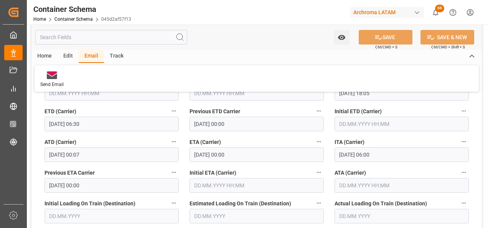
click at [196, 155] on input "02.10.2025 00:00" at bounding box center [257, 154] width 134 height 15
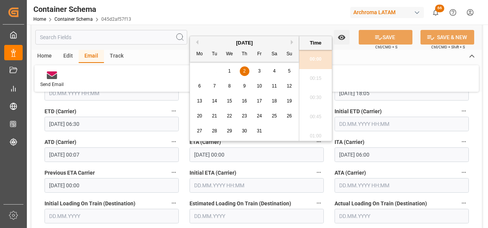
click at [227, 88] on div "8" at bounding box center [230, 86] width 10 height 9
type input "08.10.2025 00:00"
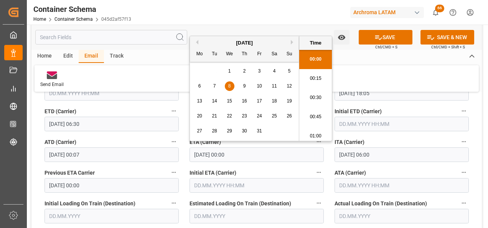
click at [331, 151] on div "ITA (Carrier) 05.10.2025 06:00" at bounding box center [401, 149] width 145 height 31
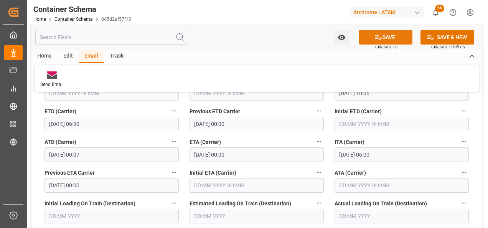
click at [376, 36] on icon at bounding box center [378, 37] width 7 height 5
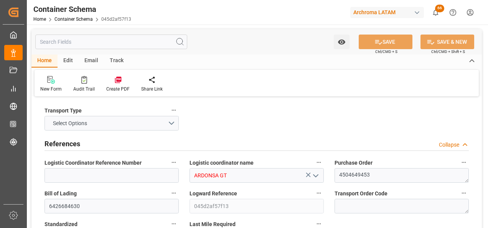
type input "0"
type input "1"
type input "10"
type input "10000"
type input "10080"
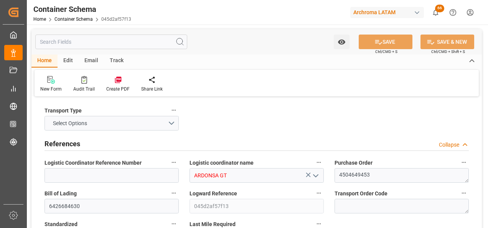
type input "Cosco"
type input "COSCO Shipping Co. Ltd."
type input "CNQDG"
type input "GTPRQ"
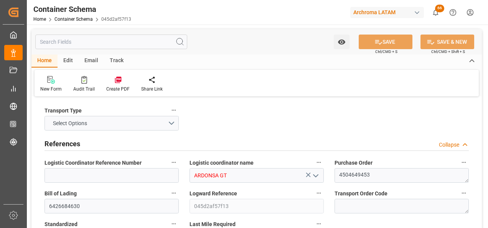
type input "9523093"
type input "20.08.2025 11:45"
type input "20.08.2025"
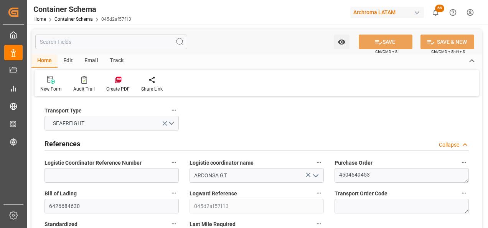
type input "[DATE]"
type input "14.08.2025 18:05"
type input "16.08.2025 06:30"
type input "16.08.2025 00:00"
type input "16.08.2025 00:07"
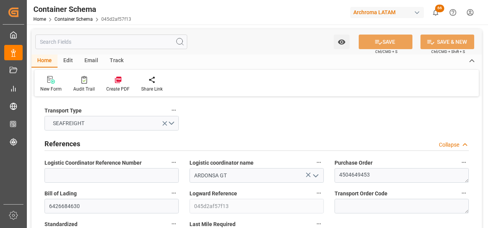
type input "08.10.2025 00:00"
type input "05.10.2025 06:00"
type input "02.10.2025 00:00"
type input "12.10.2025 05:00"
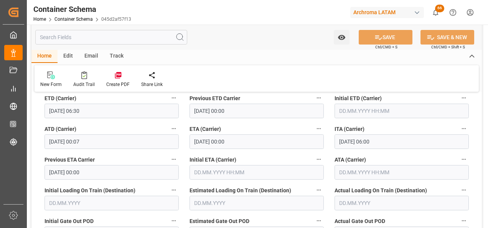
scroll to position [998, 0]
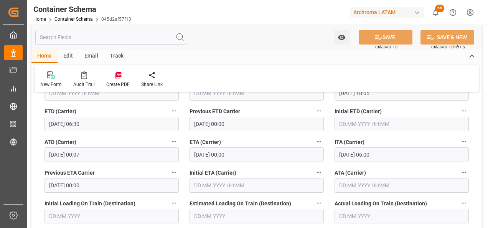
click at [200, 155] on input "08.10.2025 00:00" at bounding box center [257, 154] width 134 height 15
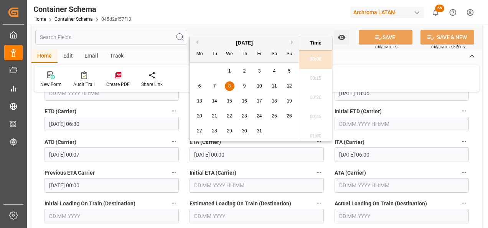
click at [327, 166] on div "Initial ETA (Carrier)" at bounding box center [256, 180] width 145 height 31
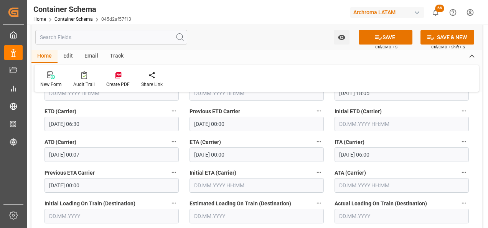
click at [207, 156] on input "08.10.2025 00:00" at bounding box center [257, 154] width 134 height 15
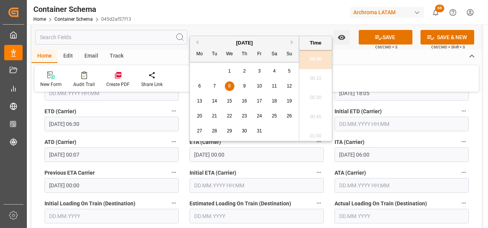
click at [242, 69] on div "2" at bounding box center [245, 71] width 10 height 9
type input "02.10.2025 00:00"
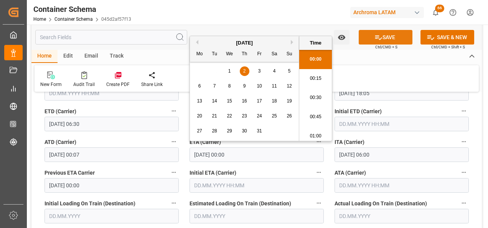
click at [391, 39] on button "SAVE" at bounding box center [386, 37] width 54 height 15
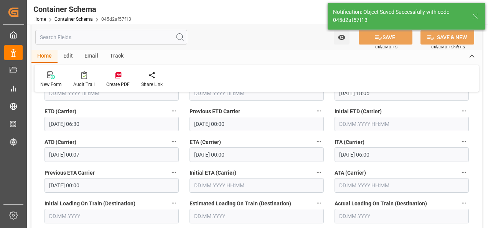
type input "08.10.2025 00:00"
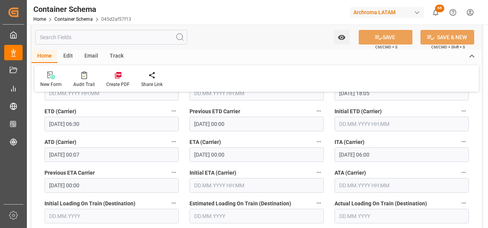
click at [88, 59] on div "Email" at bounding box center [91, 56] width 25 height 13
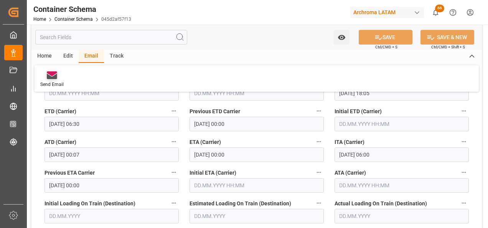
click at [53, 81] on div "Send Email" at bounding box center [51, 84] width 23 height 7
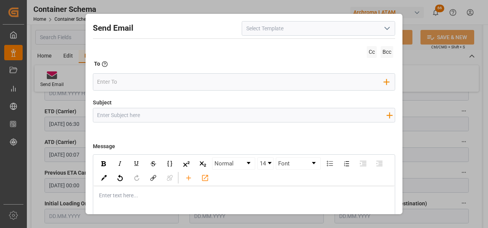
click at [378, 32] on input at bounding box center [319, 28] width 154 height 15
click at [383, 31] on icon "open menu" at bounding box center [387, 28] width 9 height 9
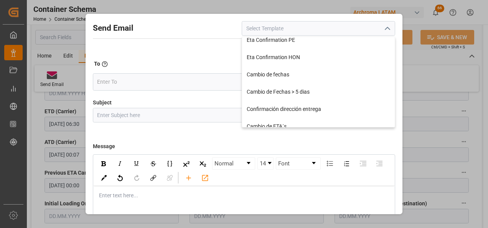
scroll to position [230, 0]
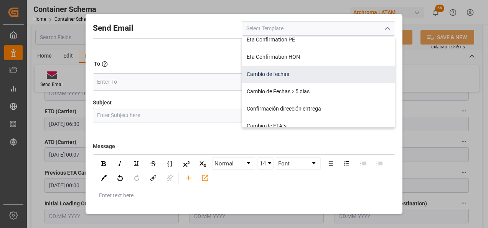
click at [308, 77] on div "Cambio de fechas" at bounding box center [318, 74] width 153 height 17
type input "Cambio de fechas"
type input "{{customsEntry}}|| Cambio de ETA {{estimatedArrivalPod}} | PO {{purchaseOrder}}…"
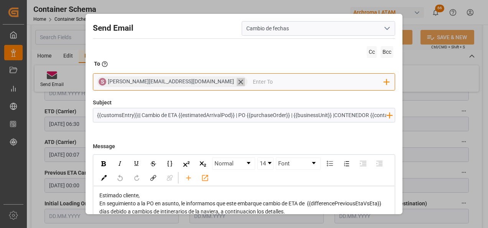
click at [237, 82] on icon at bounding box center [241, 82] width 8 height 8
click at [179, 82] on input "email" at bounding box center [240, 82] width 287 height 12
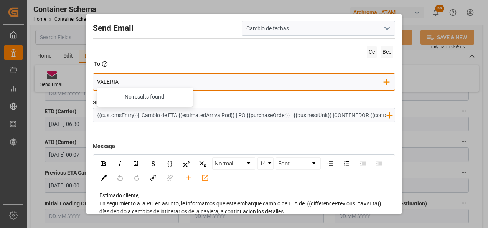
drag, startPoint x: 146, startPoint y: 81, endPoint x: 51, endPoint y: 82, distance: 95.6
click at [51, 82] on div "Send Email Cambio de fechas Cc Bcc To Enter the TO Email address VALERIA No res…" at bounding box center [244, 114] width 488 height 228
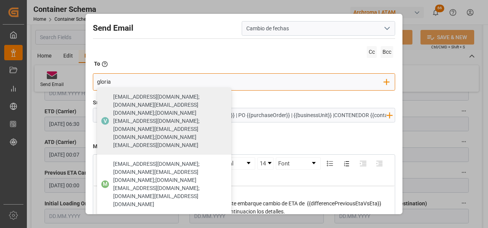
type input "gloria"
click at [118, 217] on div "gloria.ruiz@archroma.com" at bounding box center [156, 223] width 91 height 13
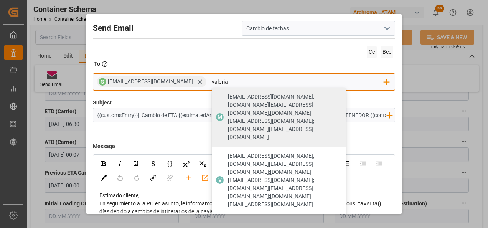
type input "valeria"
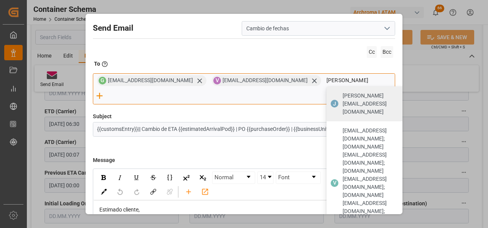
type input "johana.tunche@ardonsa.net"
click at [343, 99] on span "johana.tunche@ardonsa.net" at bounding box center [380, 104] width 74 height 24
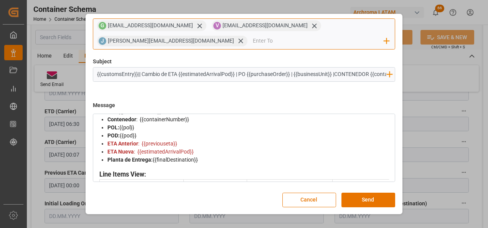
scroll to position [77, 0]
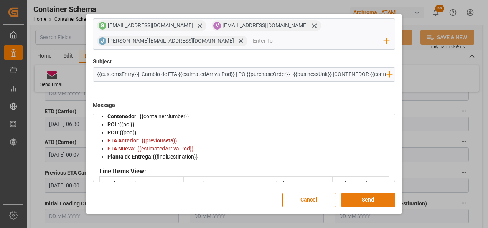
click at [369, 202] on button "Send" at bounding box center [369, 200] width 54 height 15
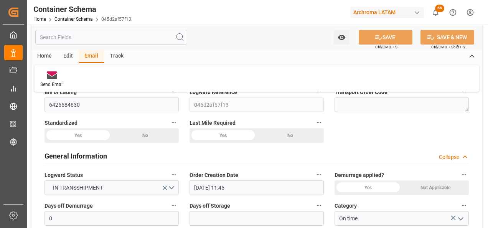
scroll to position [0, 0]
